Goal: Transaction & Acquisition: Purchase product/service

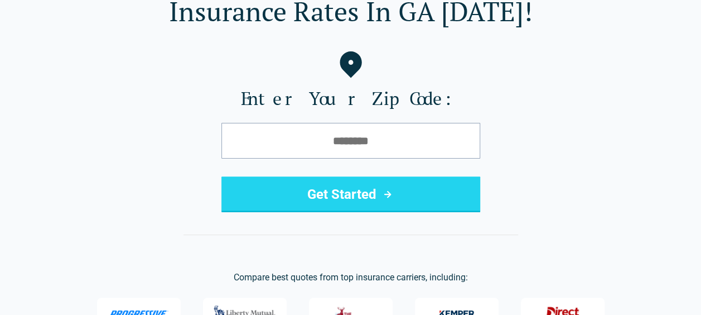
scroll to position [112, 0]
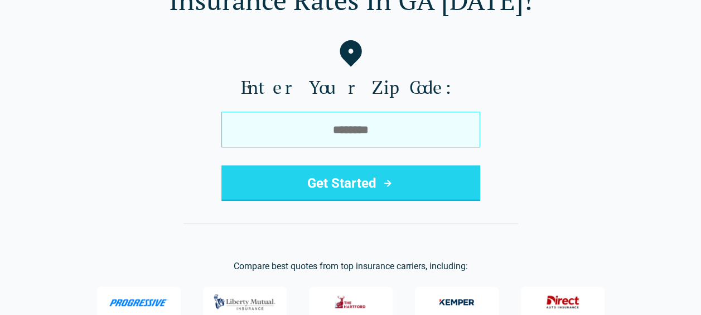
click at [275, 132] on input "tel" at bounding box center [350, 130] width 259 height 36
type input "*****"
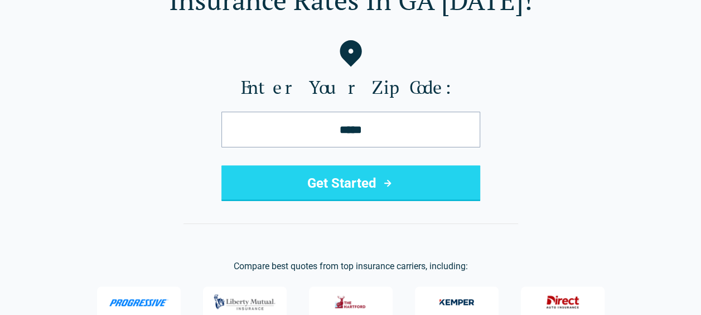
click at [367, 179] on button "Get Started" at bounding box center [350, 183] width 259 height 36
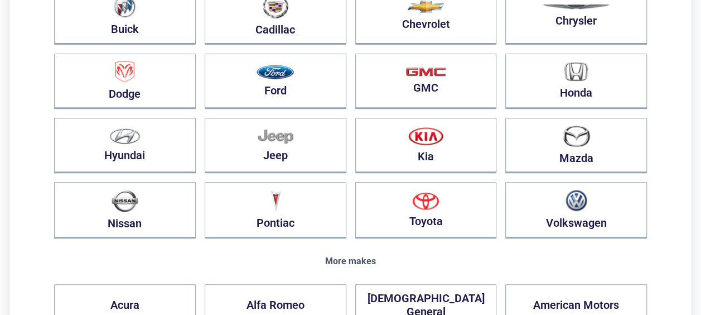
scroll to position [279, 0]
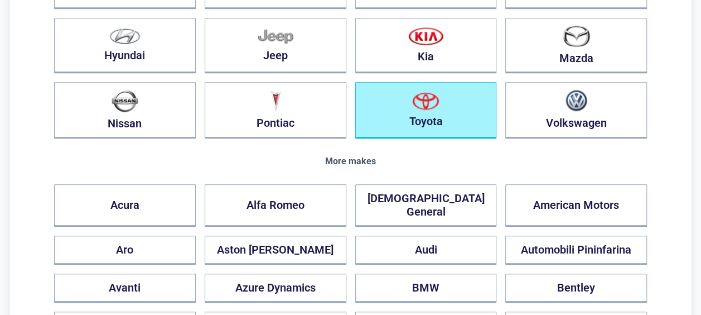
click at [420, 106] on img "button" at bounding box center [425, 101] width 27 height 18
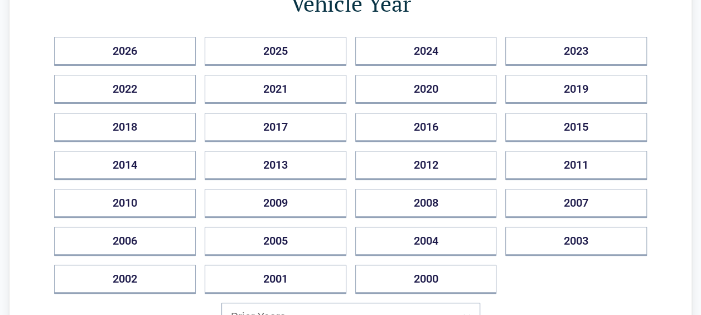
scroll to position [0, 0]
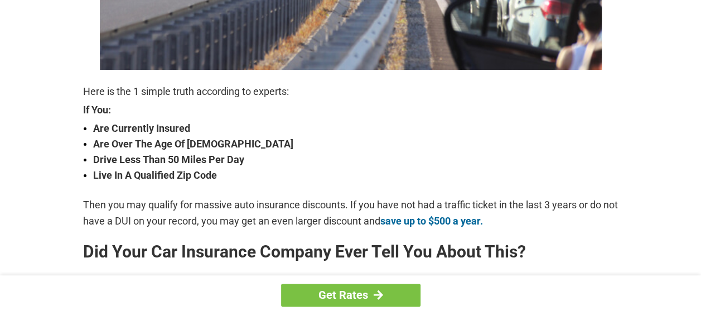
scroll to position [390, 0]
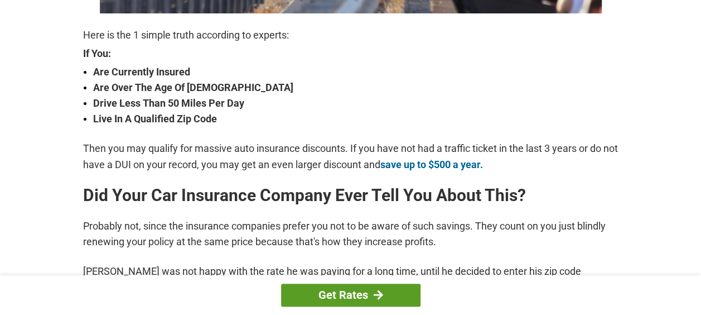
click at [353, 298] on link "Get Rates" at bounding box center [350, 294] width 139 height 23
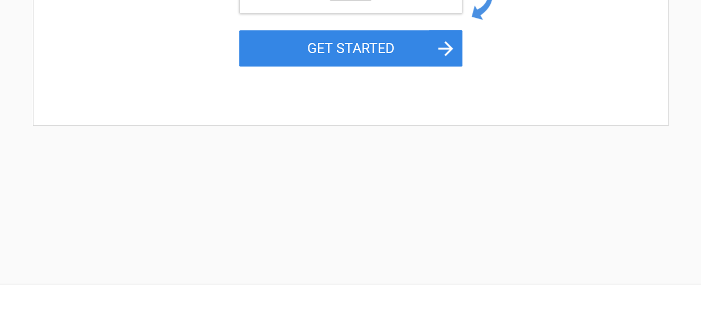
scroll to position [112, 0]
